Goal: Navigation & Orientation: Find specific page/section

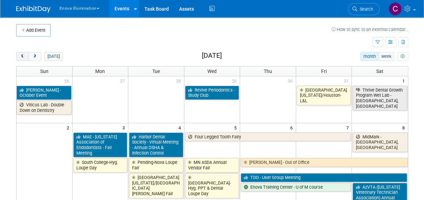
click at [25, 57] on button "prev" at bounding box center [22, 56] width 13 height 9
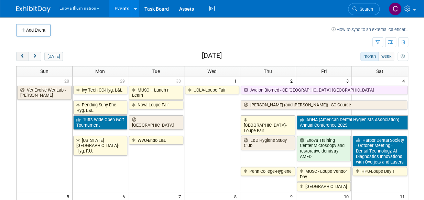
click at [25, 57] on button "prev" at bounding box center [22, 56] width 13 height 9
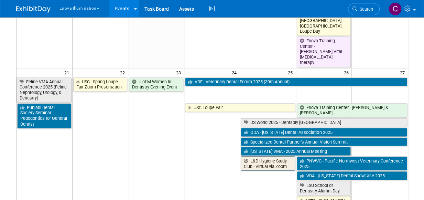
scroll to position [498, 0]
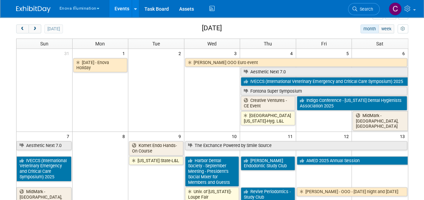
scroll to position [0, 0]
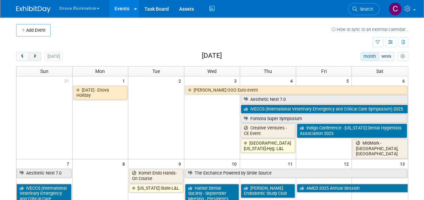
click at [36, 59] on button "next" at bounding box center [35, 56] width 13 height 9
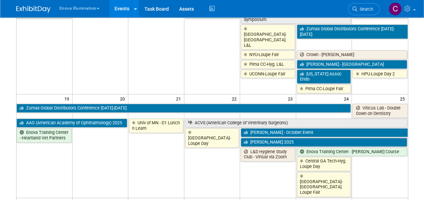
scroll to position [369, 0]
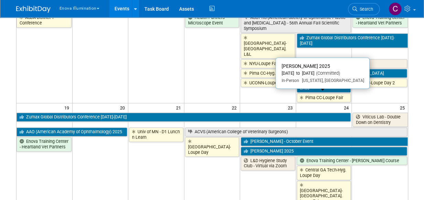
click at [274, 147] on link "[PERSON_NAME] 2025" at bounding box center [324, 151] width 166 height 9
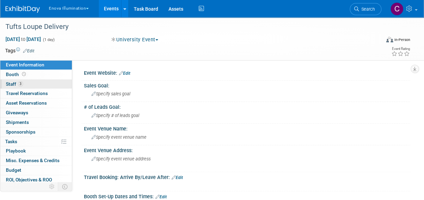
click at [7, 86] on span "Staff 3" at bounding box center [14, 84] width 17 height 6
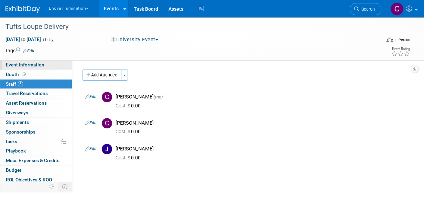
click at [18, 66] on span "Event Information" at bounding box center [25, 65] width 39 height 6
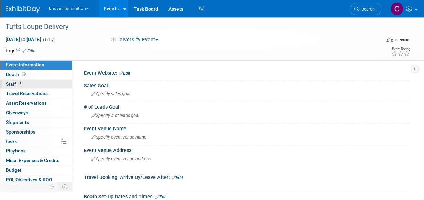
click at [16, 86] on span "Staff 3" at bounding box center [14, 84] width 17 height 6
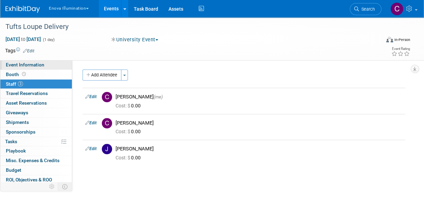
click at [10, 66] on span "Event Information" at bounding box center [25, 65] width 39 height 6
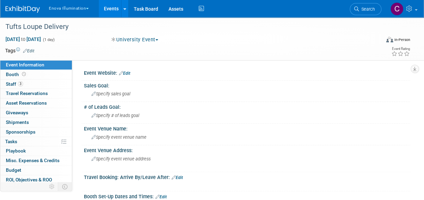
click at [23, 65] on span "Event Information" at bounding box center [25, 65] width 39 height 6
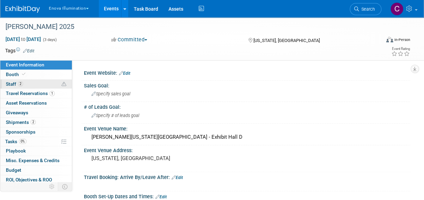
click at [14, 83] on span "Staff 2" at bounding box center [14, 84] width 17 height 6
